Goal: Transaction & Acquisition: Book appointment/travel/reservation

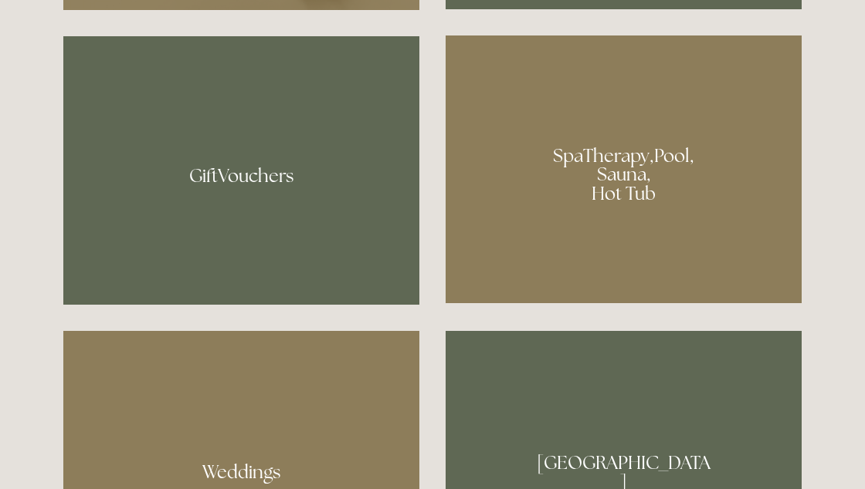
scroll to position [1152, 0]
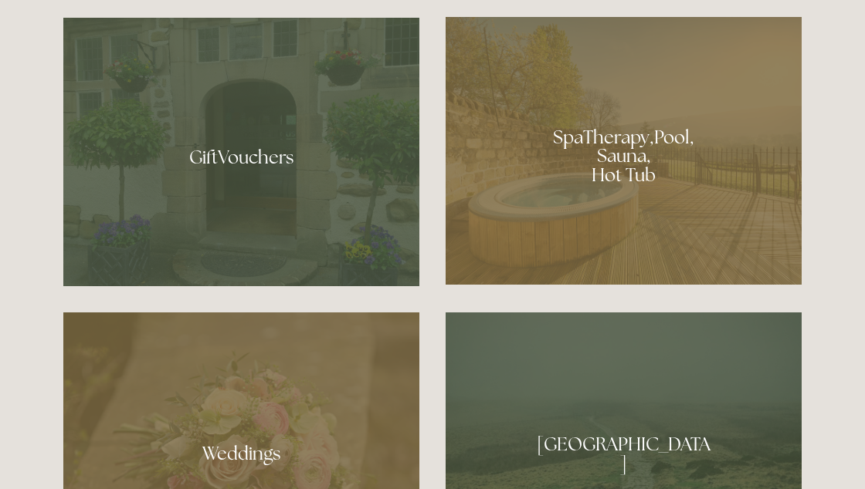
click at [645, 258] on div at bounding box center [623, 151] width 356 height 268
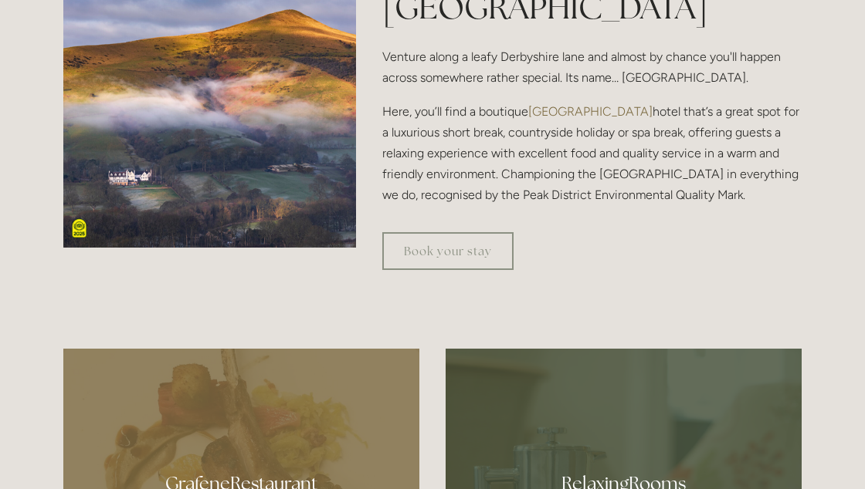
scroll to position [0, 0]
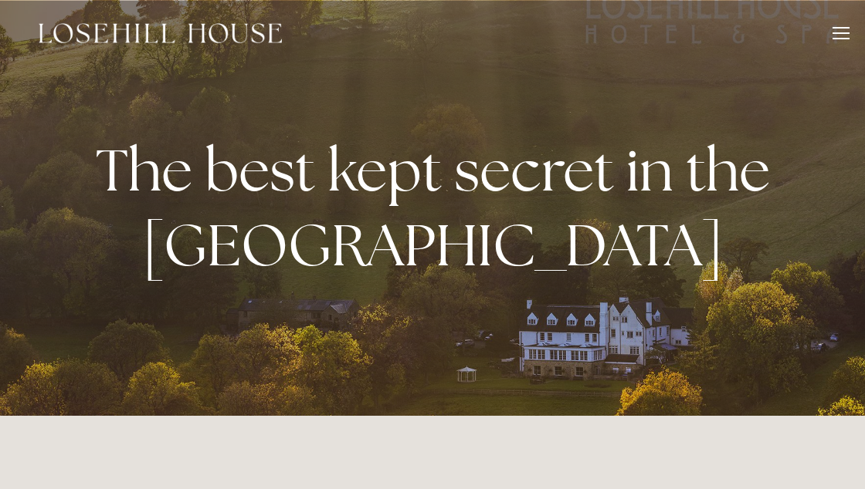
click at [838, 39] on div at bounding box center [840, 39] width 17 height 2
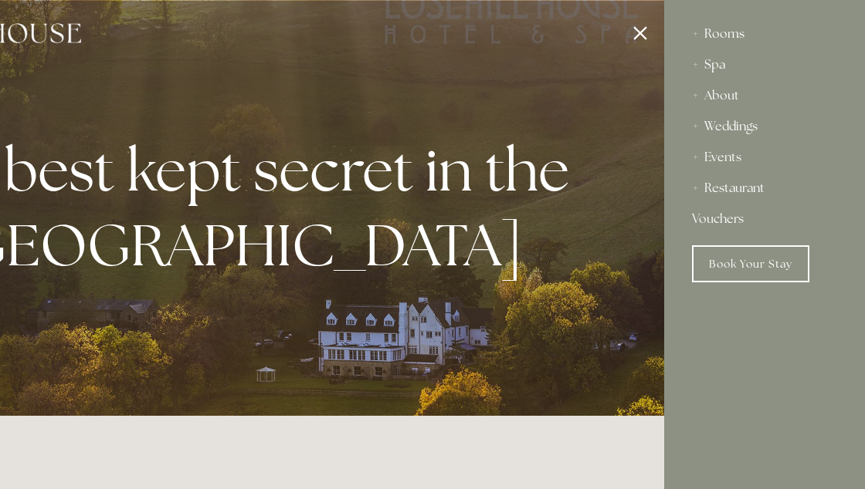
click at [738, 29] on div "Rooms" at bounding box center [764, 34] width 145 height 31
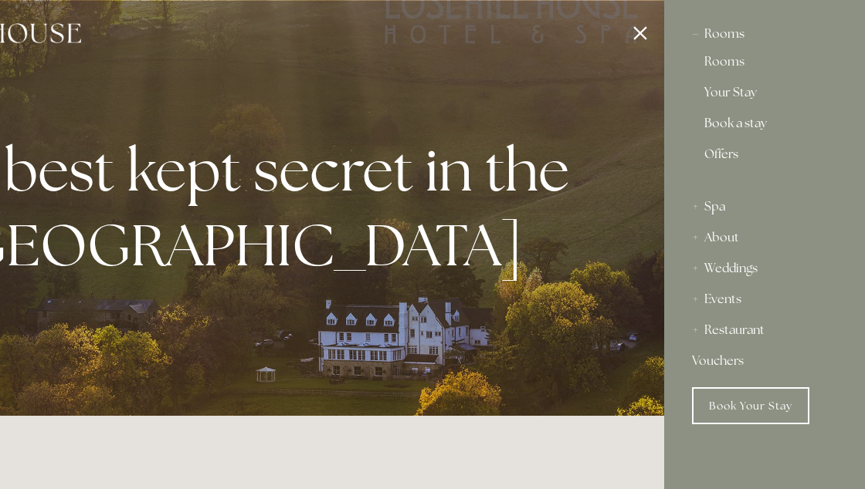
click at [740, 122] on link "Book a stay" at bounding box center [764, 126] width 120 height 19
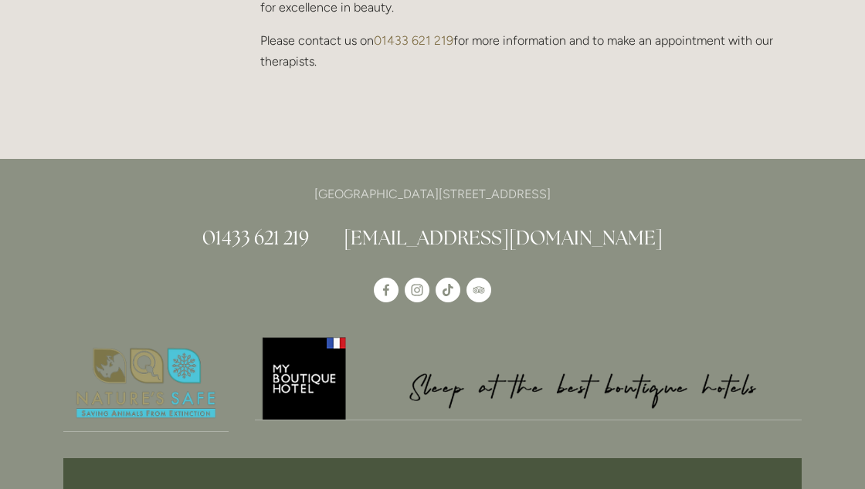
scroll to position [1676, 0]
click at [3, 264] on div "[GEOGRAPHIC_DATA][STREET_ADDRESS] 01433 621 219 [EMAIL_ADDRESS][DOMAIN_NAME]" at bounding box center [432, 451] width 865 height 586
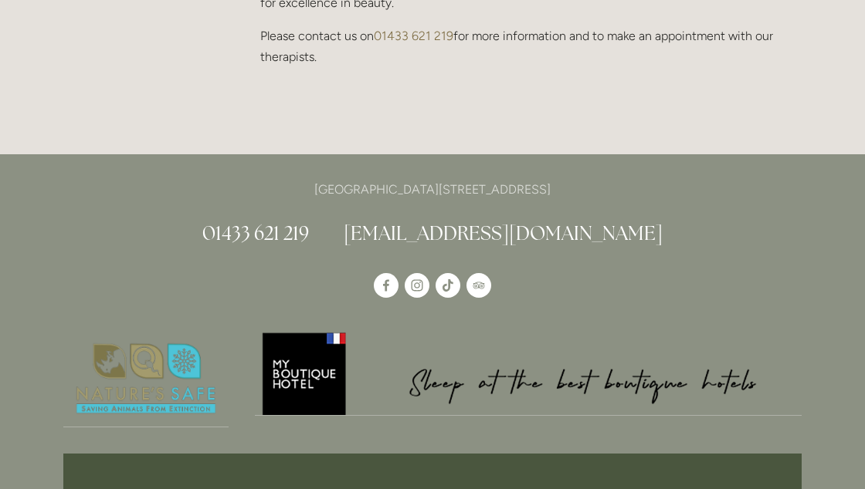
scroll to position [1681, 0]
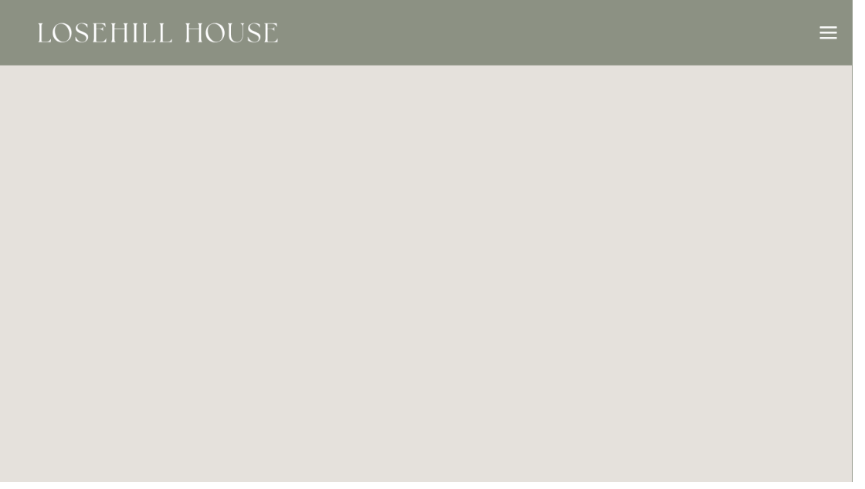
click at [845, 32] on div at bounding box center [840, 33] width 17 height 2
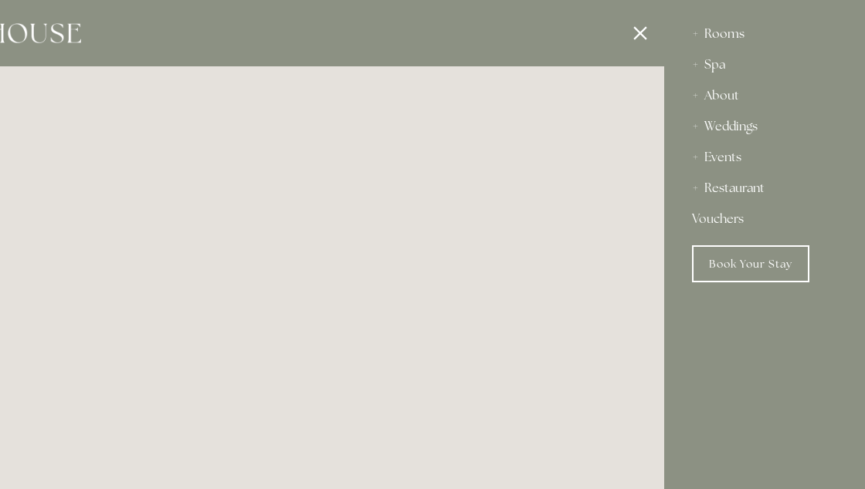
click at [731, 32] on div "Rooms" at bounding box center [764, 34] width 145 height 31
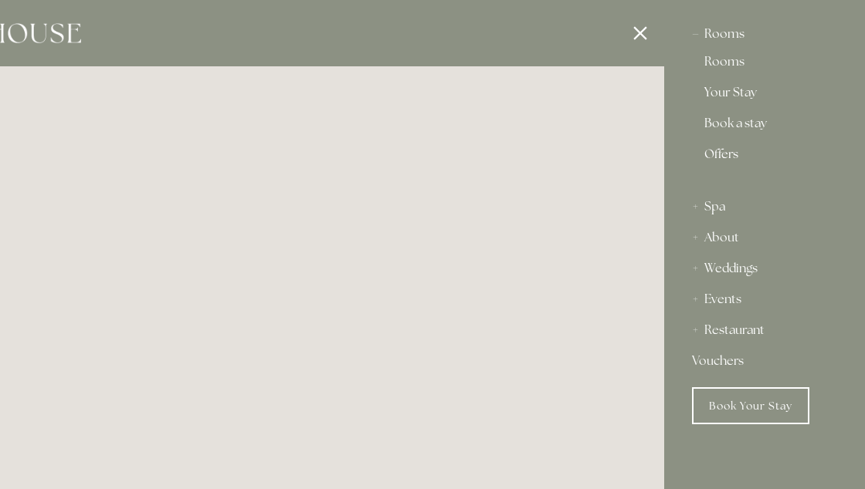
click at [730, 157] on link "Offers" at bounding box center [764, 160] width 120 height 25
click at [259, 371] on div at bounding box center [231, 244] width 865 height 489
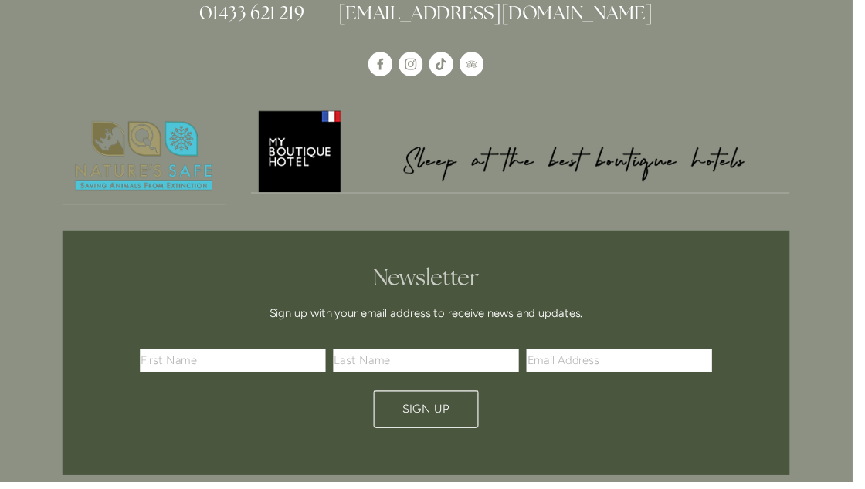
scroll to position [4008, 0]
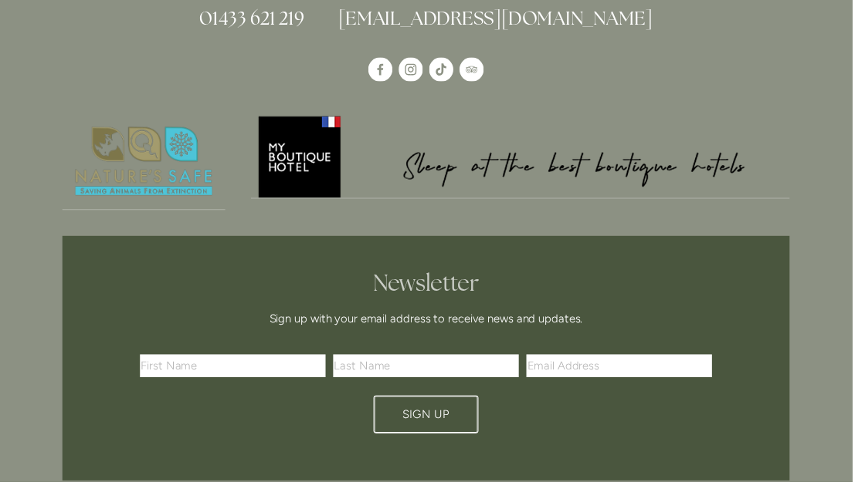
click at [245, 375] on input "text" at bounding box center [236, 371] width 188 height 23
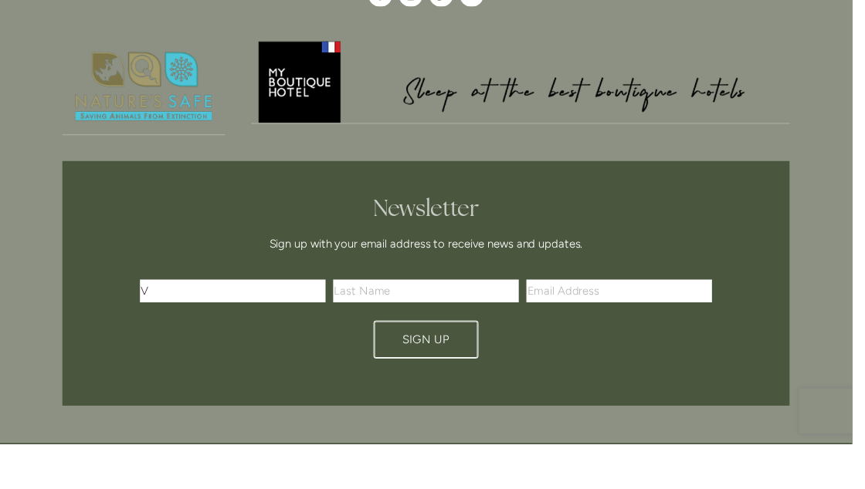
scroll to position [4045, 0]
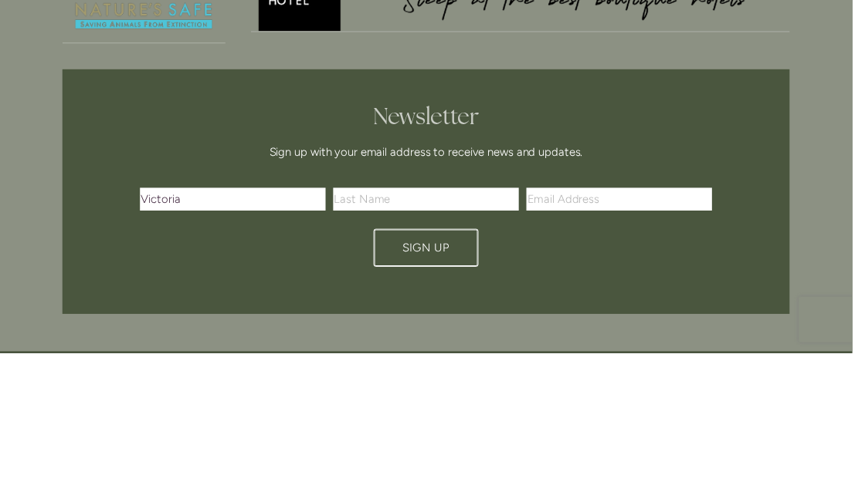
type input "Victoria"
click at [440, 327] on input "text" at bounding box center [432, 333] width 188 height 23
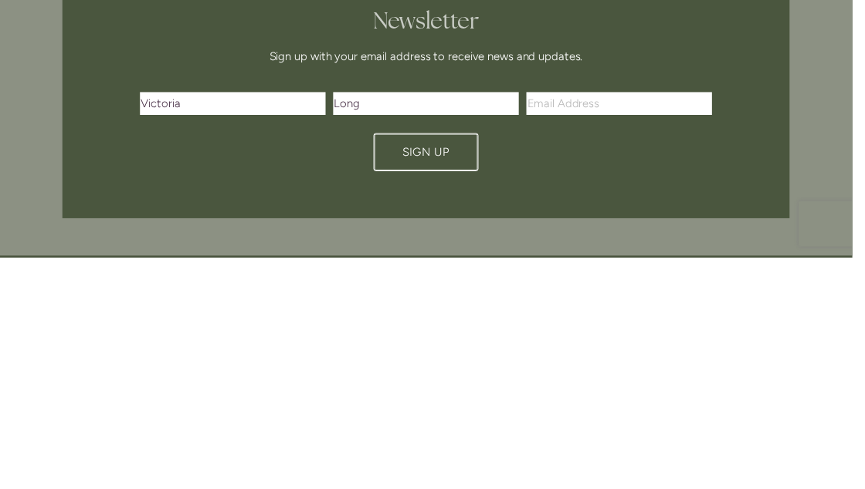
type input "Long"
click at [606, 337] on input "Email Address" at bounding box center [628, 333] width 188 height 23
click at [592, 335] on input "Email Address" at bounding box center [628, 333] width 188 height 23
type input "longvictoria6@yahoo.com"
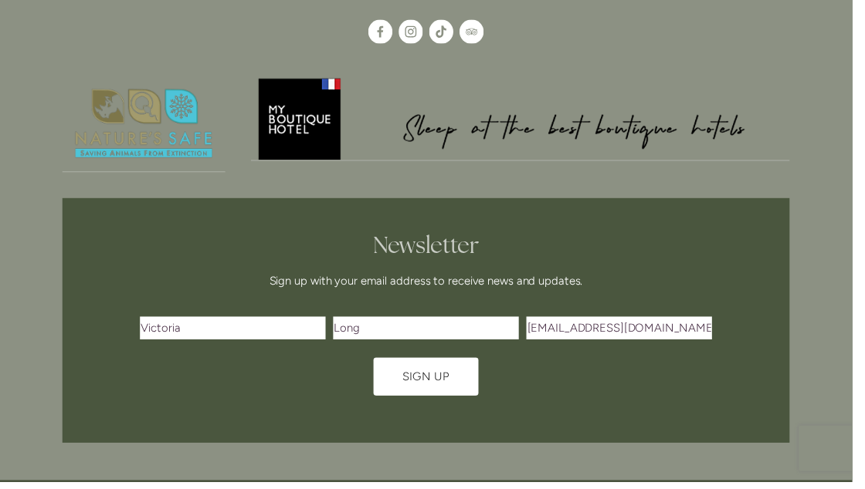
click at [446, 390] on button "Sign Up" at bounding box center [432, 383] width 107 height 39
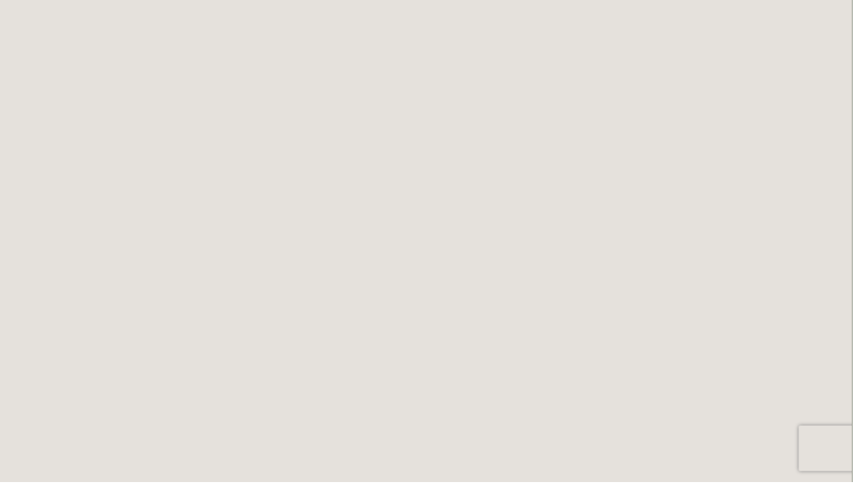
scroll to position [0, 0]
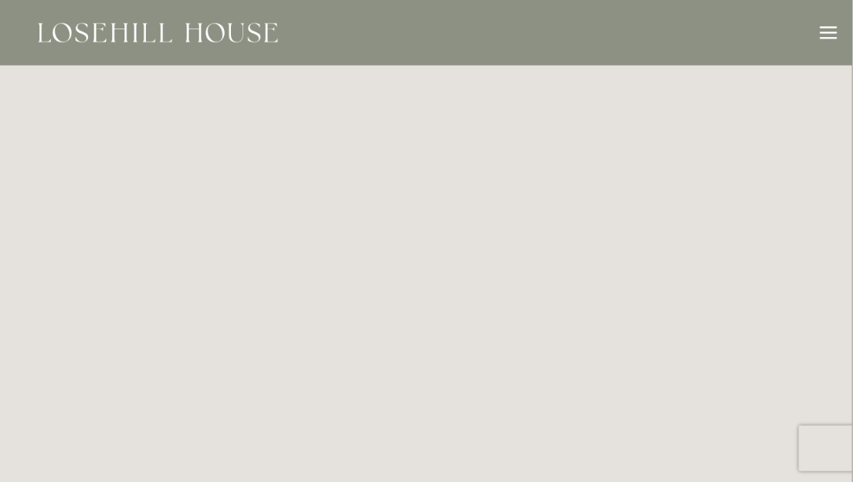
click at [838, 28] on div at bounding box center [840, 28] width 17 height 2
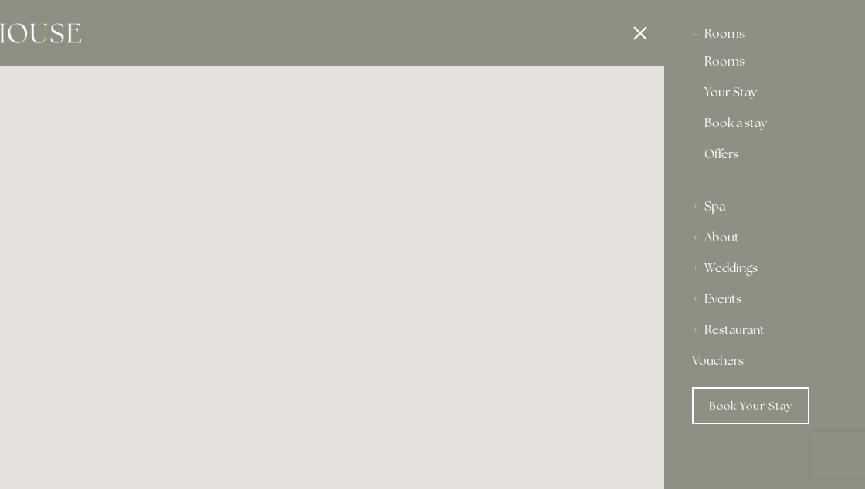
click at [737, 97] on link "Your Stay" at bounding box center [764, 95] width 120 height 19
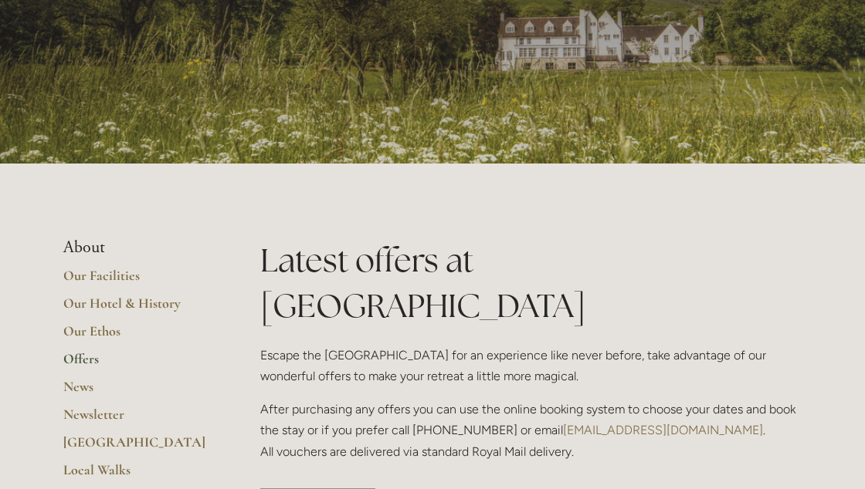
scroll to position [157, 0]
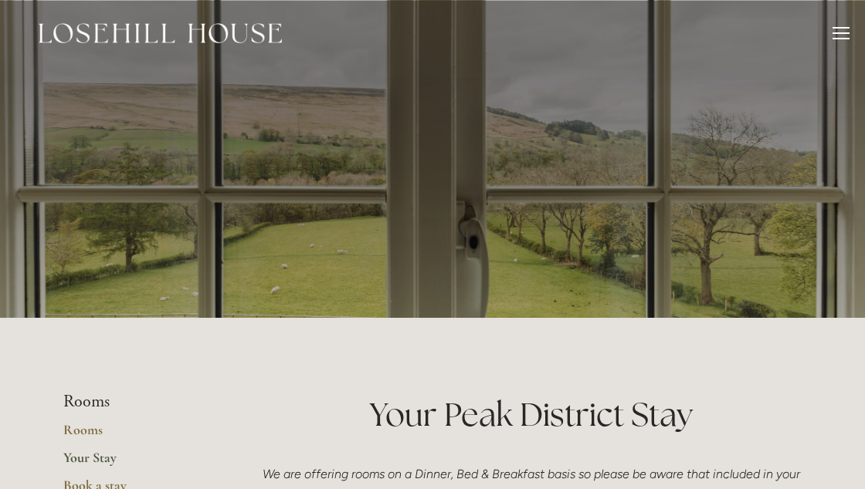
click at [842, 28] on div at bounding box center [840, 28] width 17 height 2
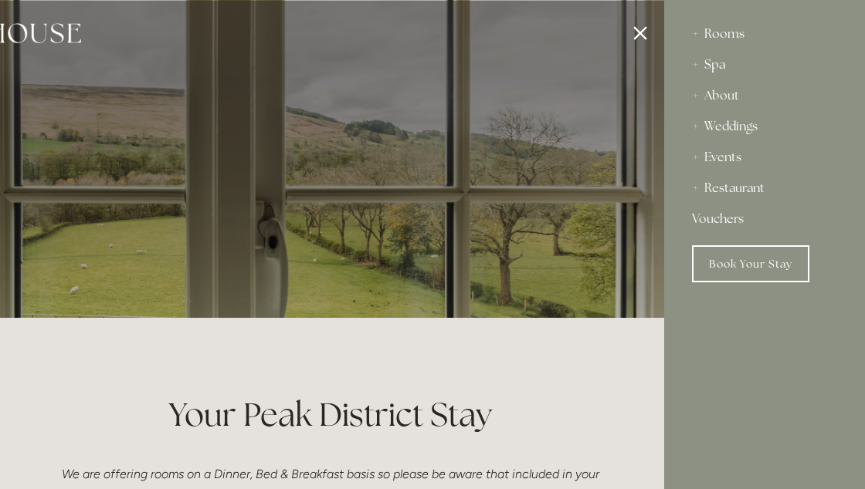
click at [713, 67] on div "Spa" at bounding box center [764, 64] width 145 height 31
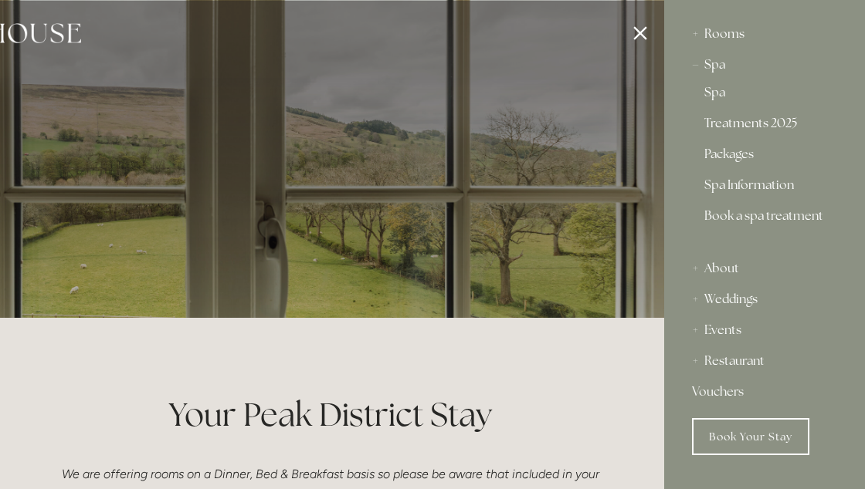
click at [750, 122] on link "Treatments 2025" at bounding box center [764, 126] width 120 height 19
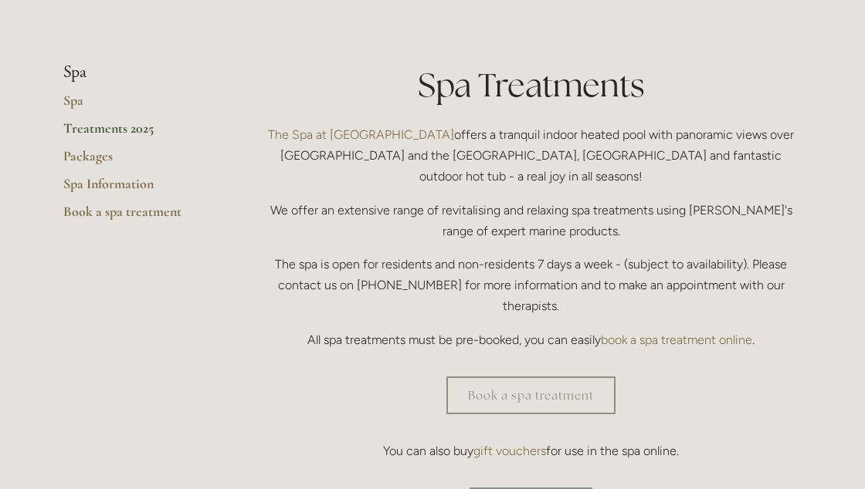
scroll to position [337, 0]
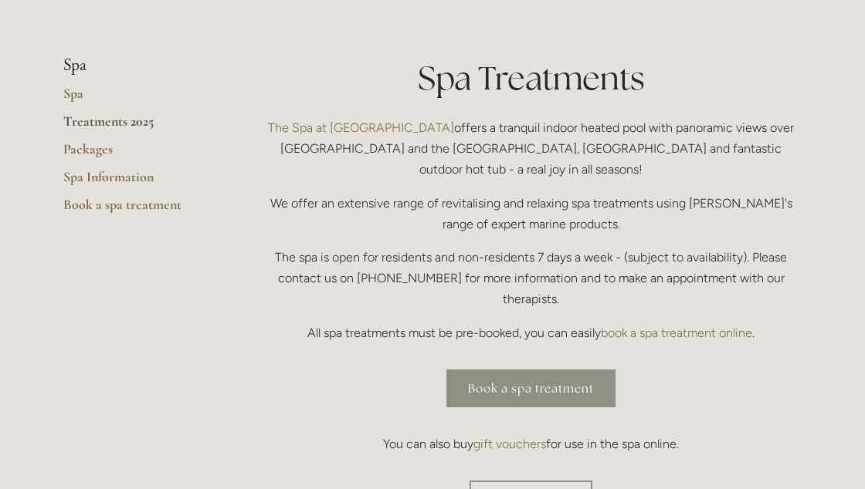
click at [565, 370] on link "Book a spa treatment" at bounding box center [530, 389] width 169 height 38
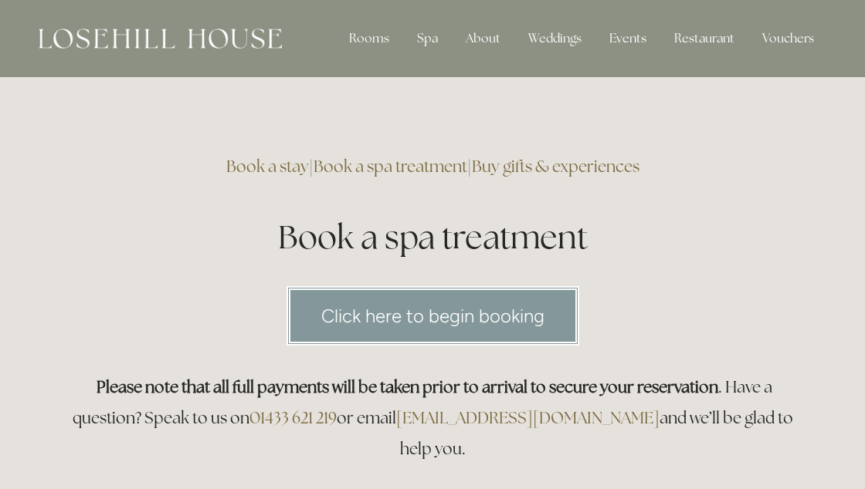
click at [434, 168] on link "Book a spa treatment" at bounding box center [390, 166] width 154 height 21
click at [473, 314] on link "Click here to begin booking" at bounding box center [432, 315] width 293 height 59
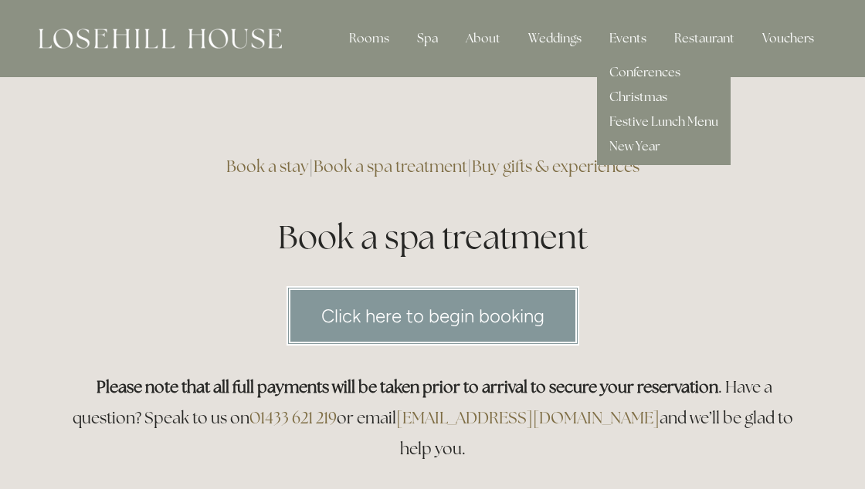
click at [787, 36] on link "Vouchers" at bounding box center [788, 38] width 76 height 31
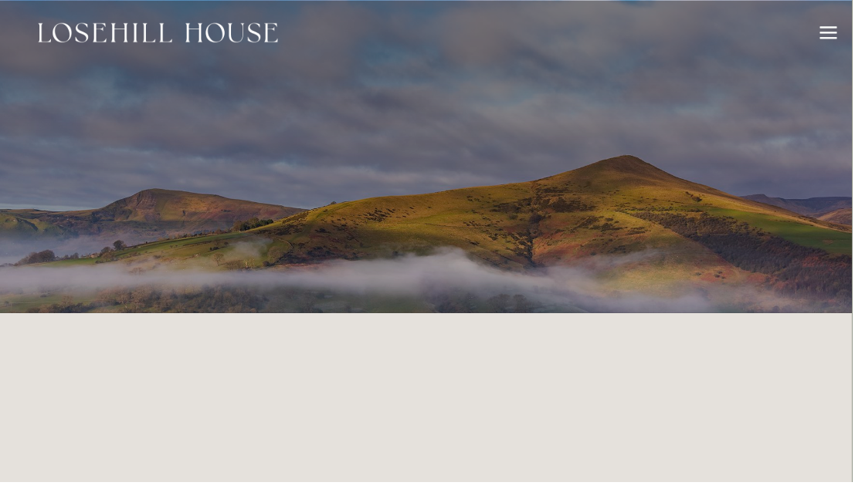
click at [837, 39] on div at bounding box center [840, 39] width 17 height 2
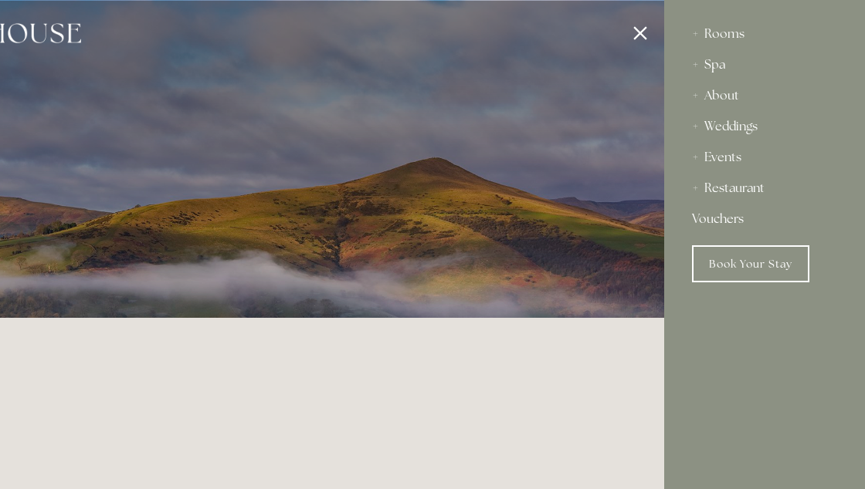
click at [716, 69] on div "Spa" at bounding box center [764, 64] width 145 height 31
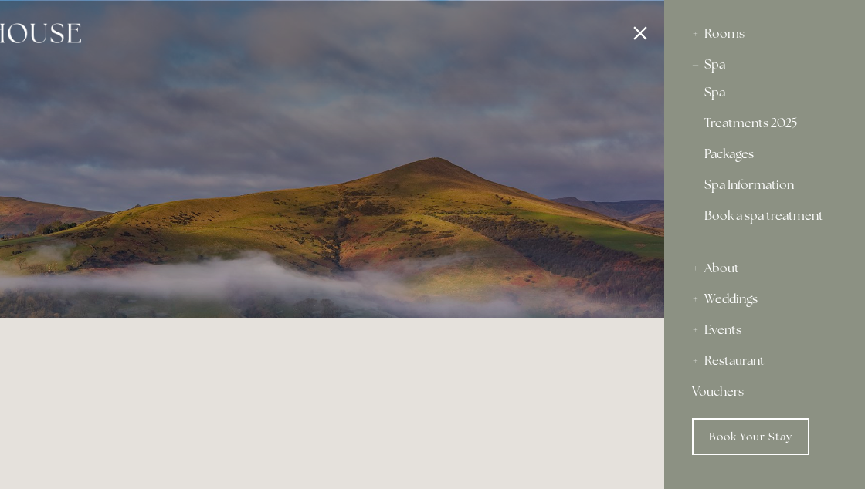
click at [741, 163] on link "Packages" at bounding box center [764, 157] width 120 height 19
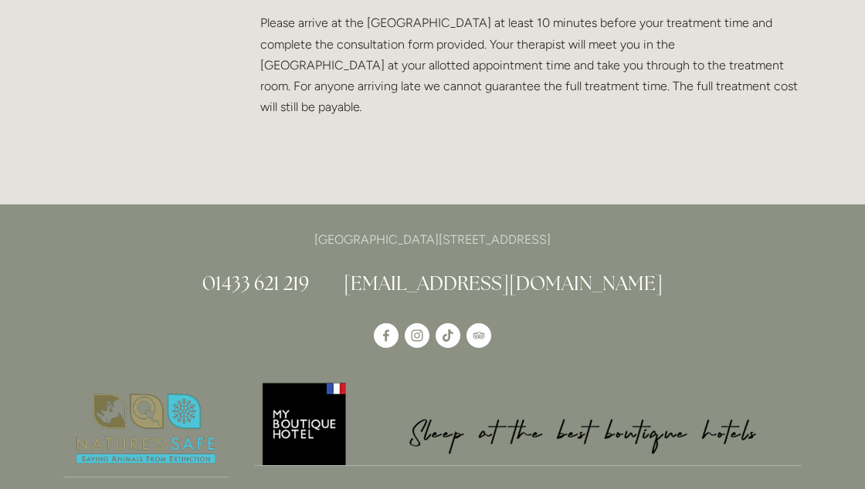
scroll to position [3171, 0]
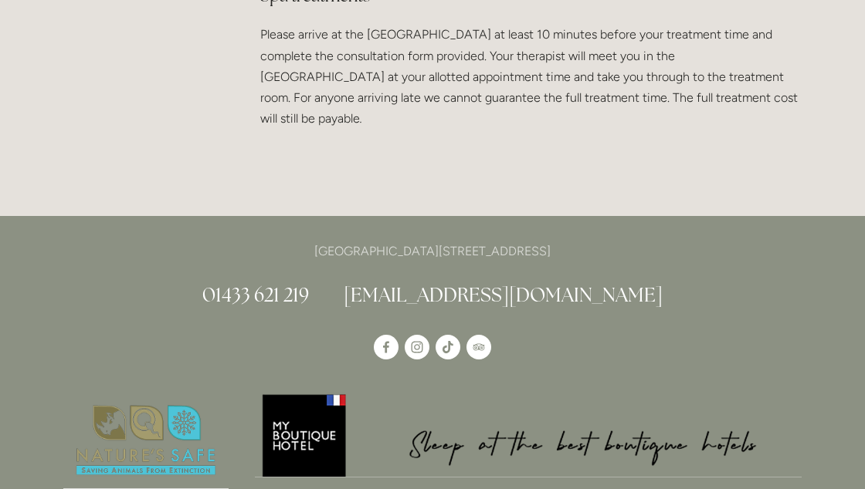
click at [185, 454] on img at bounding box center [145, 440] width 165 height 97
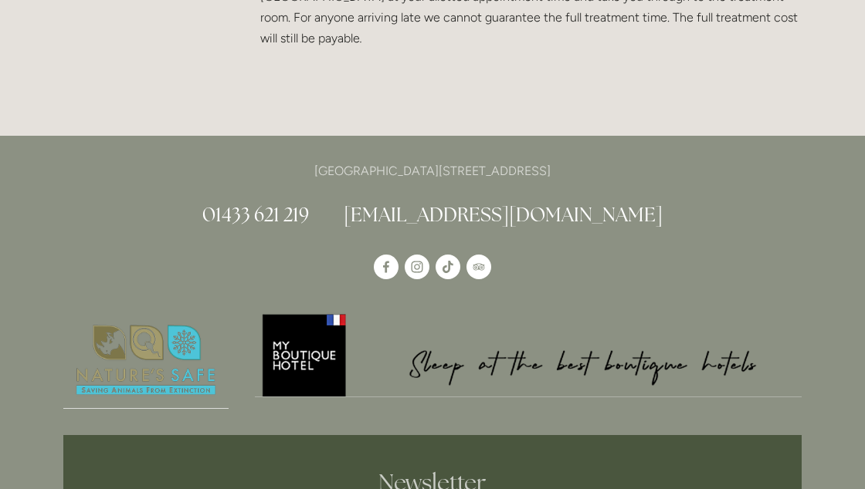
click at [171, 388] on img at bounding box center [145, 360] width 165 height 97
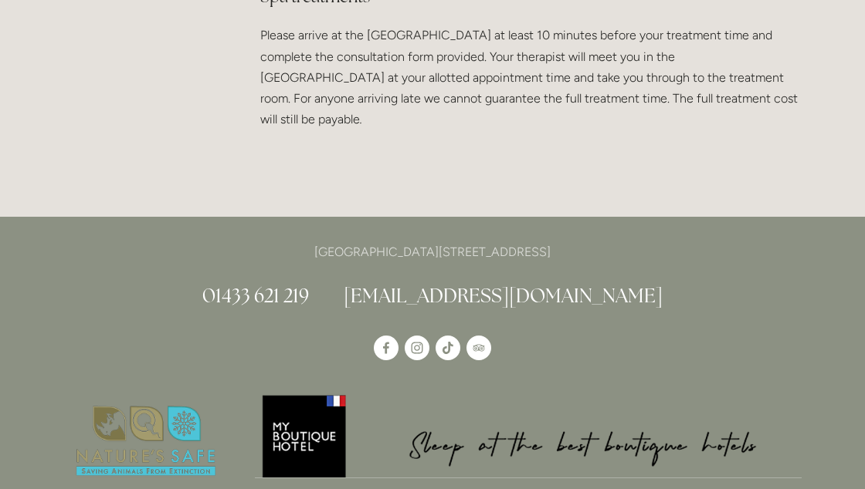
scroll to position [3171, 0]
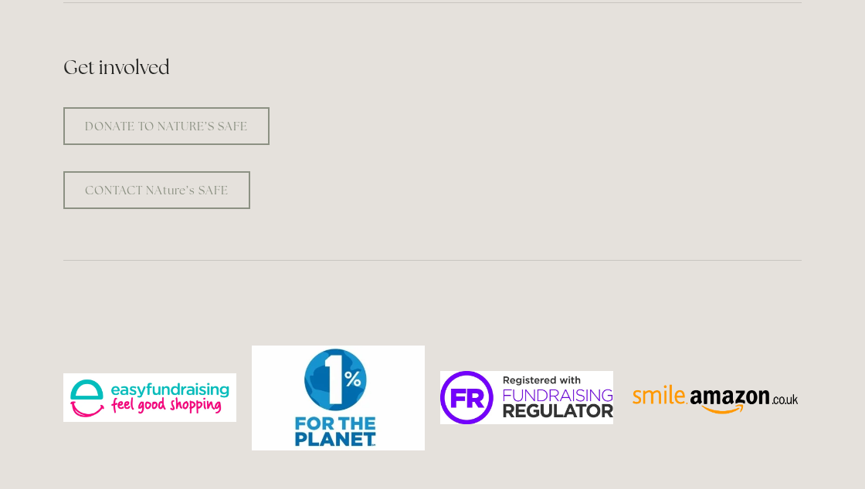
scroll to position [1699, 0]
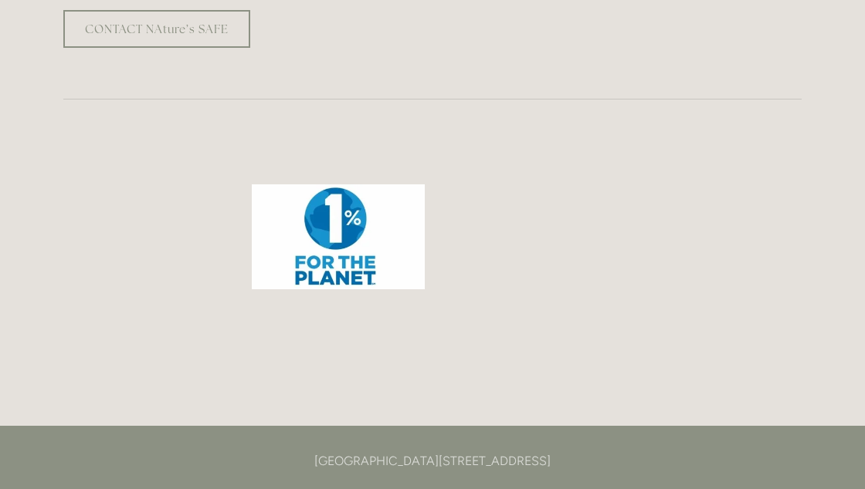
scroll to position [1857, 0]
